Goal: Task Accomplishment & Management: Manage account settings

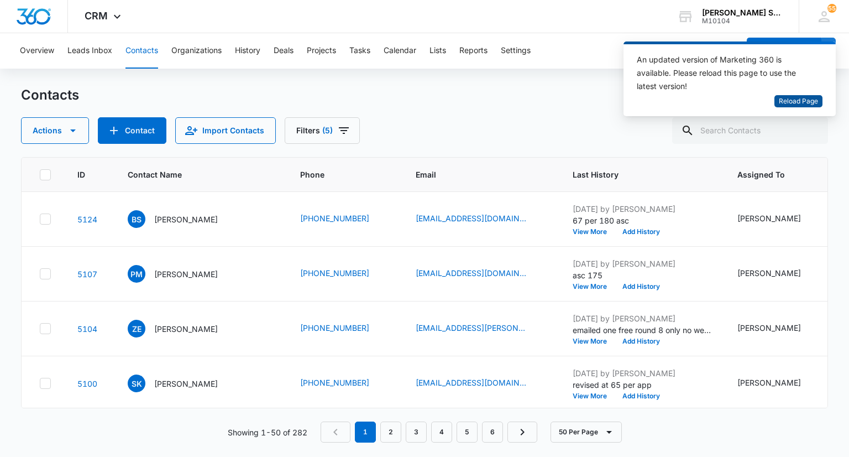
click at [784, 102] on span "Reload Page" at bounding box center [798, 101] width 39 height 11
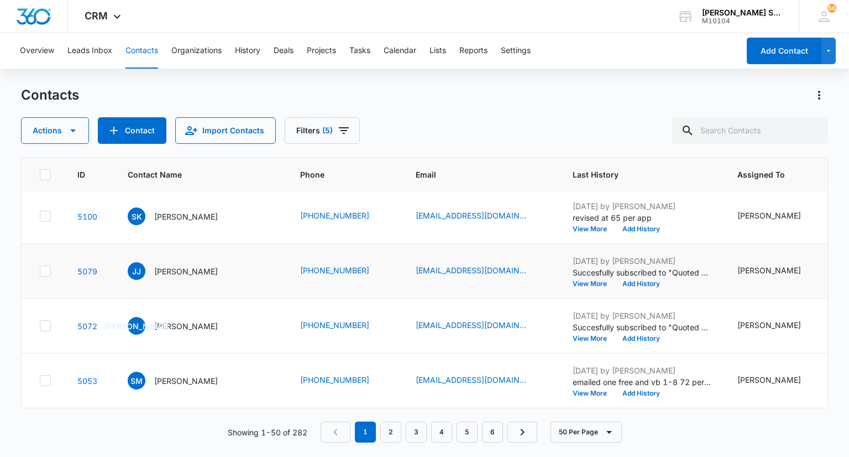
scroll to position [221, 0]
click at [179, 277] on p "[PERSON_NAME]" at bounding box center [186, 272] width 64 height 12
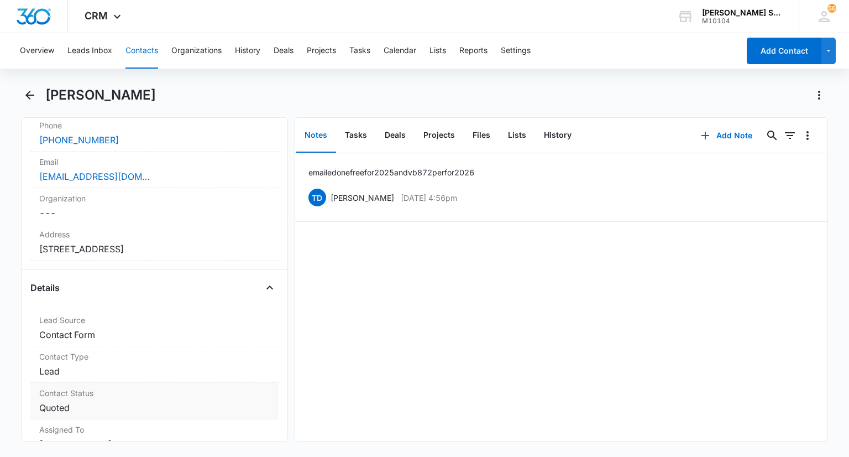
scroll to position [276, 0]
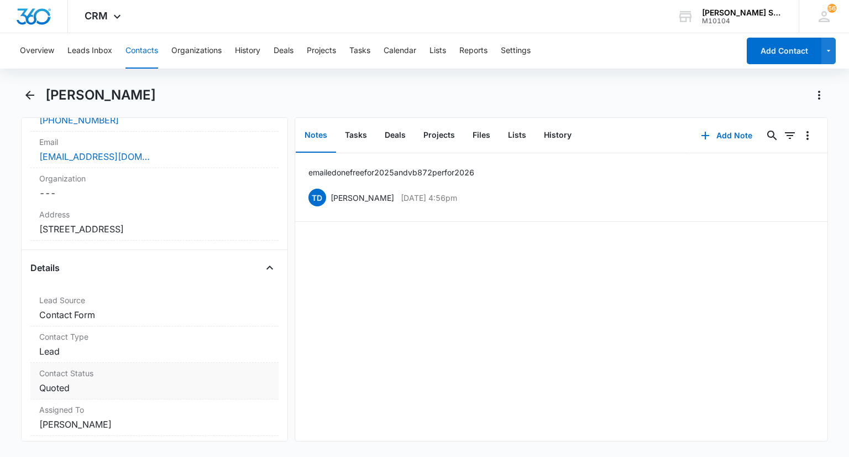
click at [90, 381] on dd "Cancel Save Changes Quoted" at bounding box center [154, 387] width 230 height 13
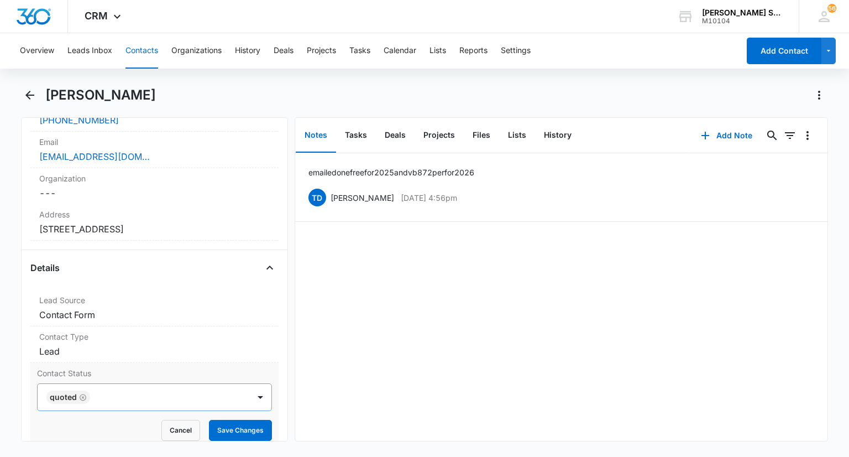
click at [85, 393] on icon "Remove Quoted" at bounding box center [83, 397] width 8 height 8
type input "n"
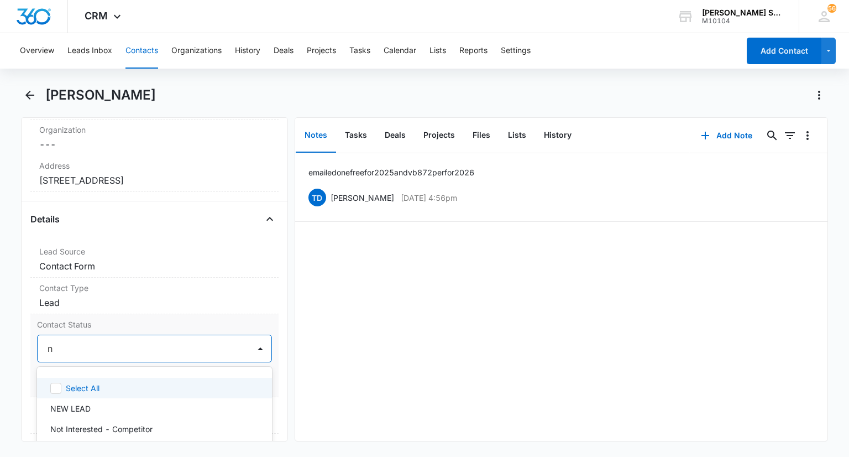
scroll to position [387, 0]
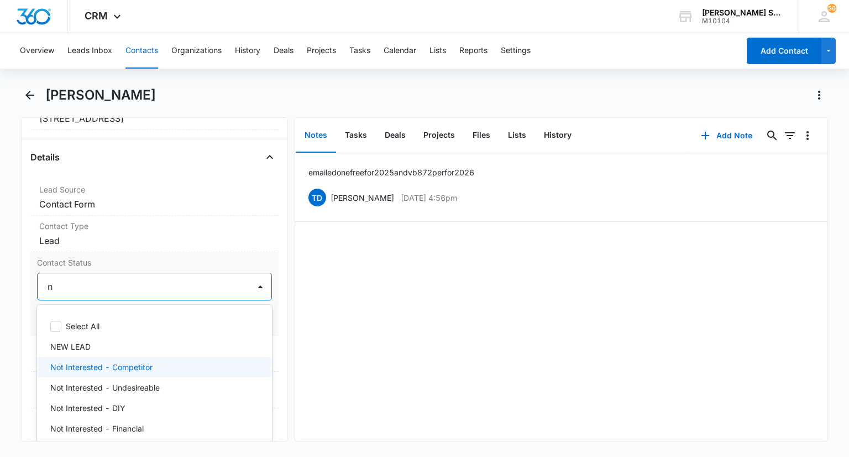
click at [138, 370] on p "Not Interested - Competitor" at bounding box center [101, 367] width 102 height 12
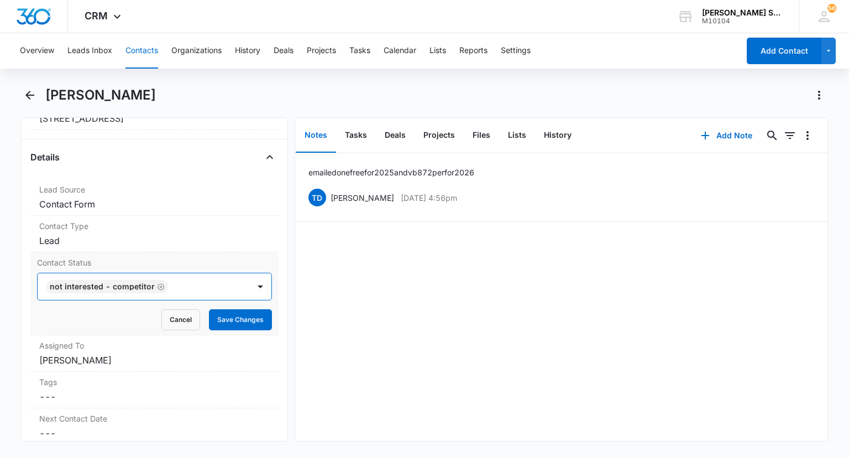
click at [261, 288] on div at bounding box center [260, 286] width 22 height 27
click at [244, 318] on button "Save Changes" at bounding box center [240, 319] width 63 height 21
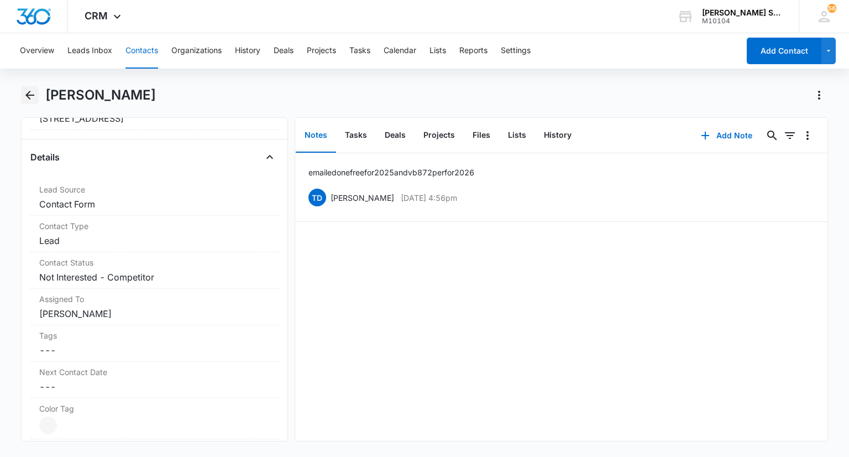
click at [30, 95] on icon "Back" at bounding box center [29, 95] width 9 height 9
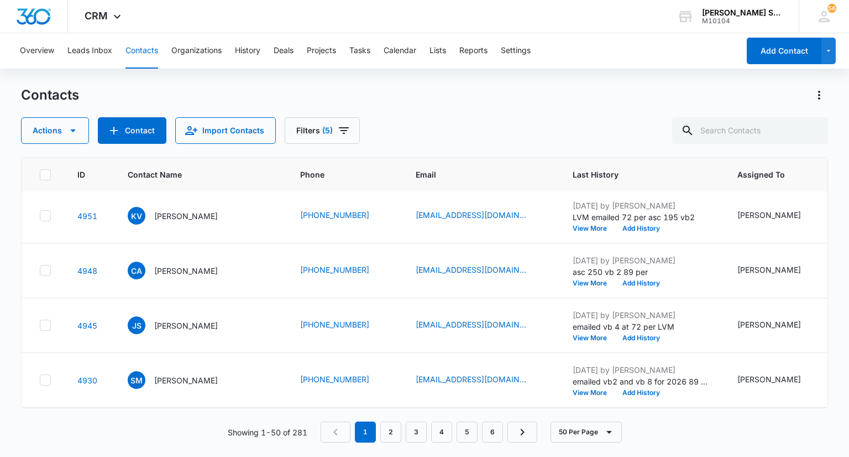
scroll to position [718, 0]
